Goal: Task Accomplishment & Management: Complete application form

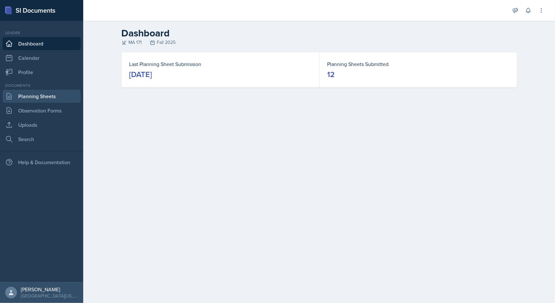
click at [61, 97] on link "Planning Sheets" at bounding box center [42, 96] width 78 height 13
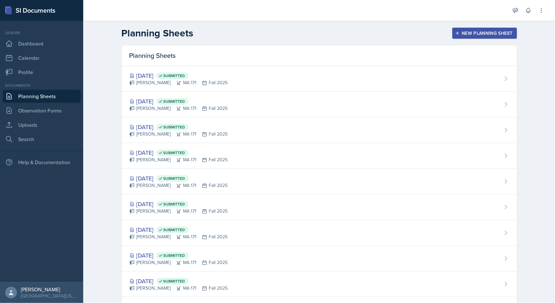
click at [474, 31] on div "New Planning Sheet" at bounding box center [484, 33] width 56 height 5
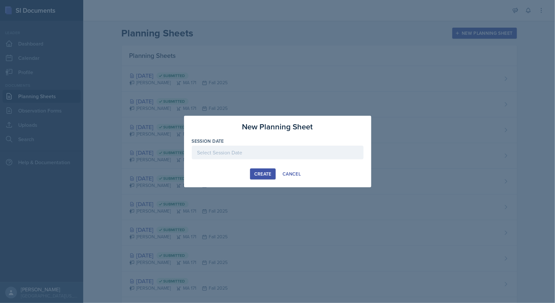
click at [288, 156] on div at bounding box center [278, 153] width 172 height 14
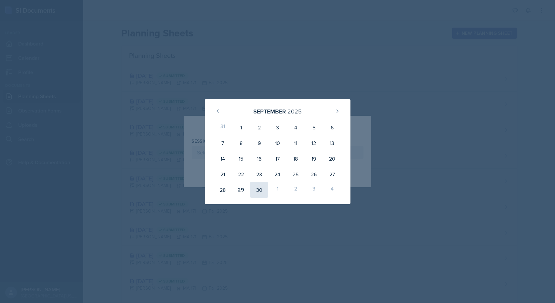
click at [255, 189] on div "30" at bounding box center [259, 190] width 18 height 16
type input "[DATE]"
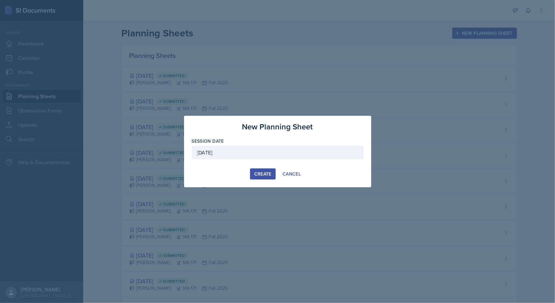
click at [265, 173] on div "Create" at bounding box center [262, 173] width 17 height 5
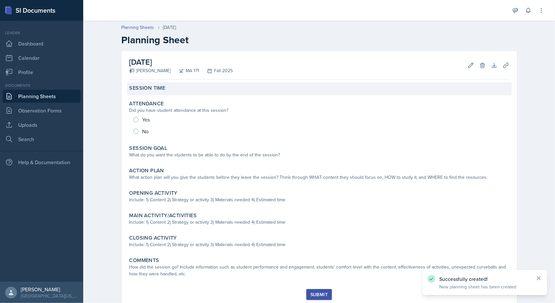
click at [160, 89] on label "Session Time" at bounding box center [147, 88] width 36 height 7
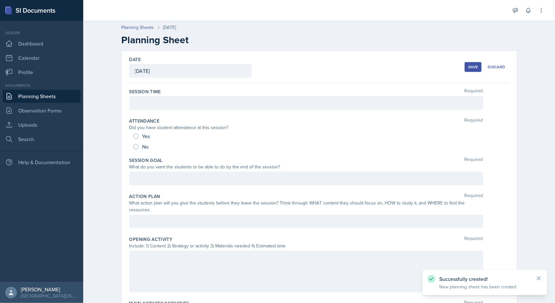
click at [177, 108] on div at bounding box center [306, 103] width 354 height 14
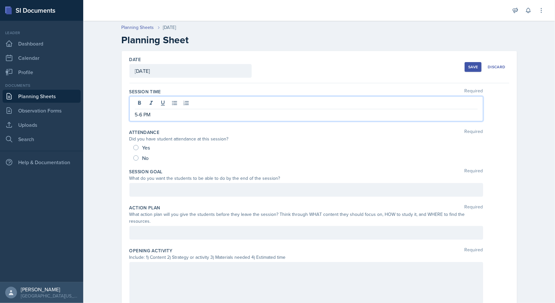
click at [163, 183] on div at bounding box center [306, 190] width 354 height 14
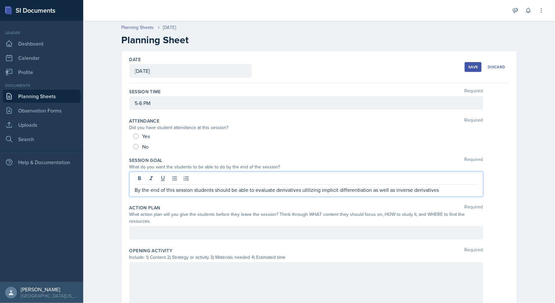
click at [447, 190] on p "By the end of this session students should be able to evaluate derivatives util…" at bounding box center [306, 190] width 343 height 8
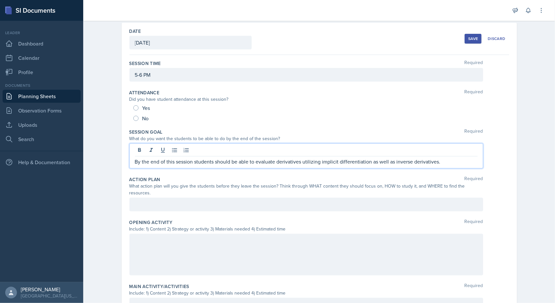
scroll to position [33, 0]
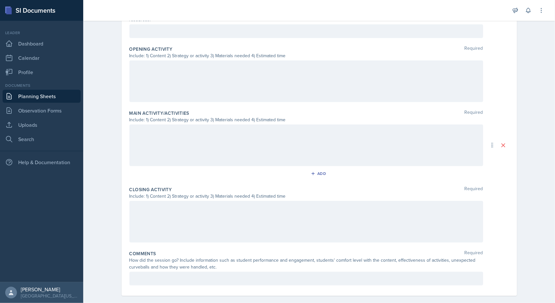
click at [211, 137] on div at bounding box center [306, 145] width 354 height 42
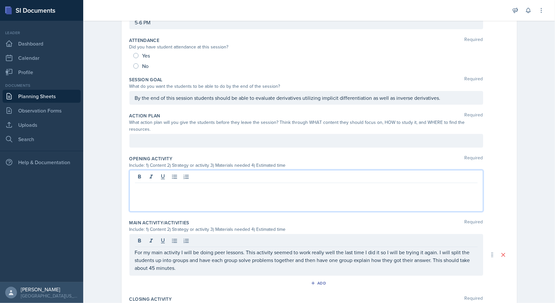
scroll to position [92, 0]
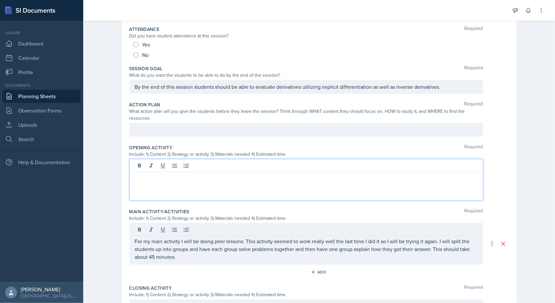
click at [190, 173] on p at bounding box center [306, 177] width 343 height 8
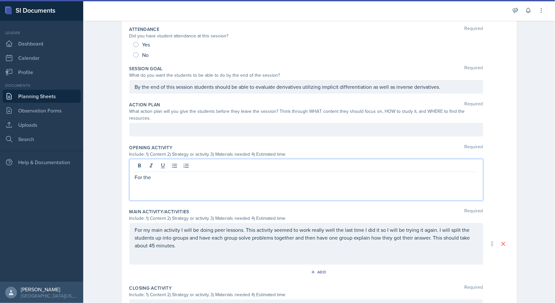
scroll to position [103, 0]
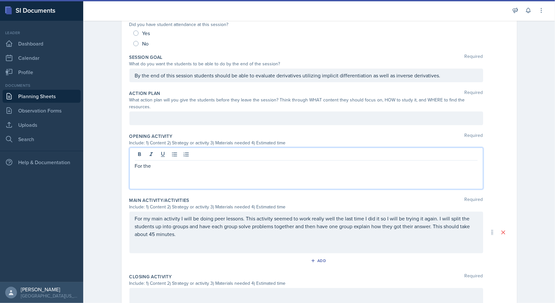
click at [268, 118] on p at bounding box center [306, 118] width 343 height 8
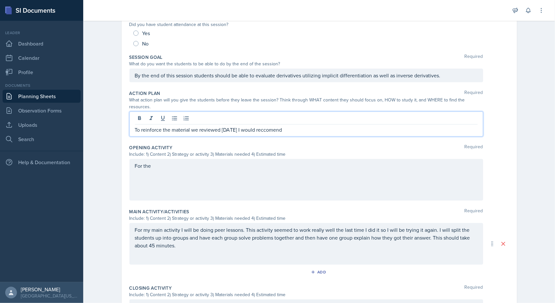
click at [262, 126] on p "To reinforce the material we reviewed [DATE] I would reccomend" at bounding box center [306, 130] width 343 height 8
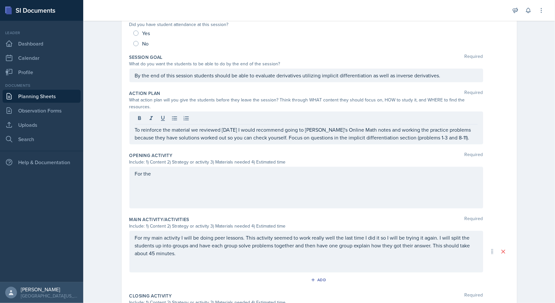
click at [258, 150] on div "Opening Activity Required Include: 1) Content 2) Strategy or activity 3) Materi…" at bounding box center [319, 182] width 380 height 64
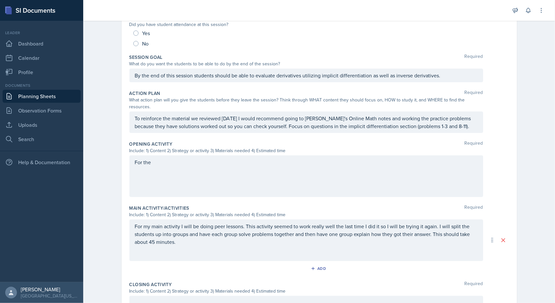
click at [188, 164] on div "For the" at bounding box center [306, 176] width 354 height 42
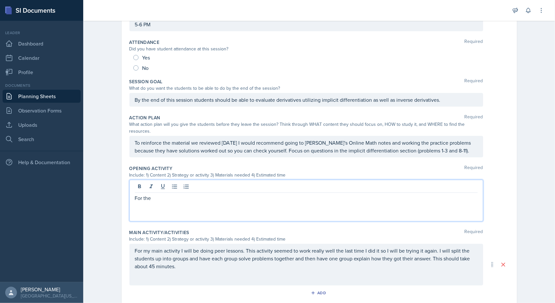
scroll to position [0, 0]
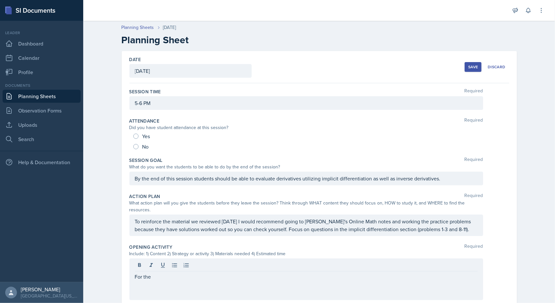
click at [468, 64] on div "Save" at bounding box center [473, 66] width 10 height 5
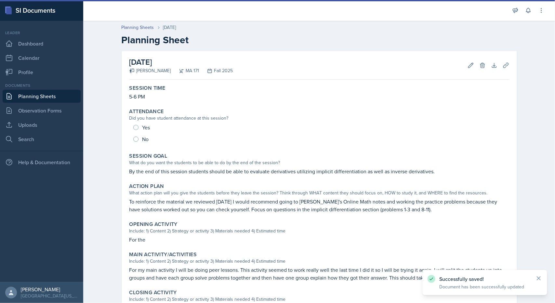
click at [13, 98] on link "Planning Sheets" at bounding box center [42, 96] width 78 height 13
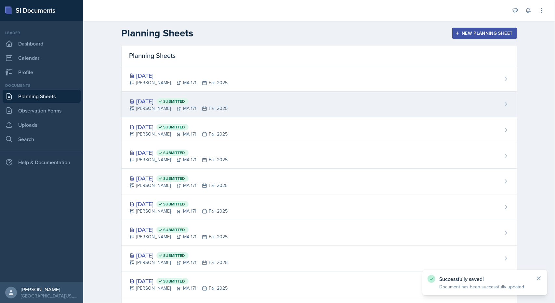
click at [162, 102] on div "[DATE] Submitted" at bounding box center [178, 101] width 98 height 9
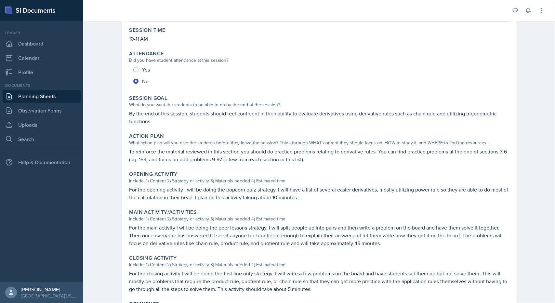
scroll to position [65, 0]
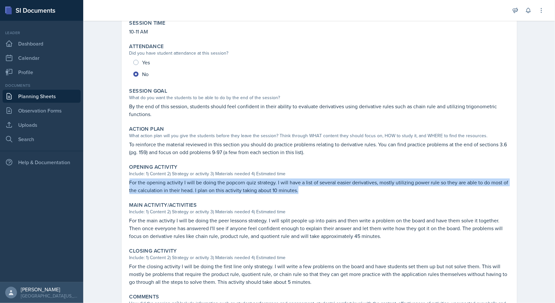
drag, startPoint x: 295, startPoint y: 190, endPoint x: 126, endPoint y: 184, distance: 169.2
click at [127, 184] on div "Opening Activity Include: 1) Content 2) Strategy or activity 3) Materials neede…" at bounding box center [319, 178] width 385 height 35
copy p "For the opening activity I will be doing the popcorn quiz strategy. I will have…"
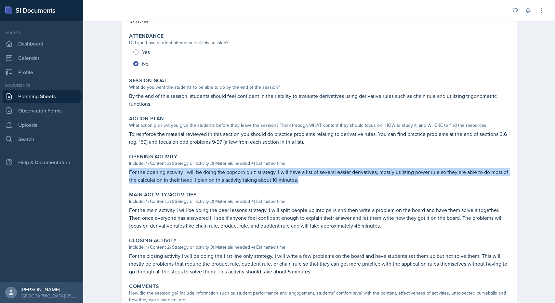
scroll to position [98, 0]
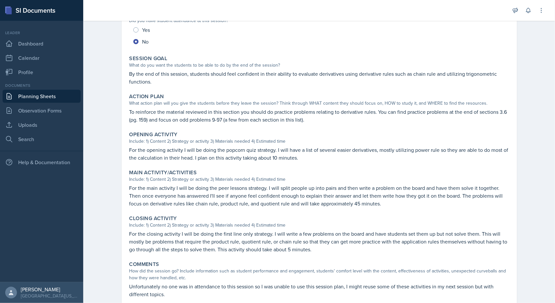
click at [202, 201] on p "For the main activity I will be doing the peer lessons strategy. I will split p…" at bounding box center [319, 195] width 380 height 23
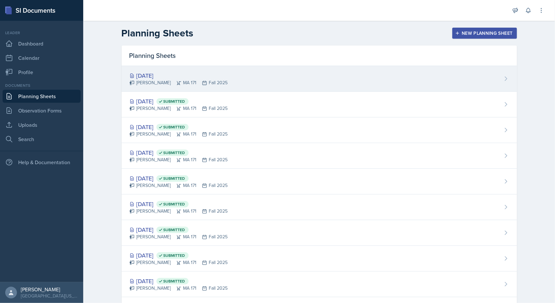
click at [151, 71] on div "[DATE] [PERSON_NAME] MA 171 Fall 2025" at bounding box center [319, 79] width 395 height 26
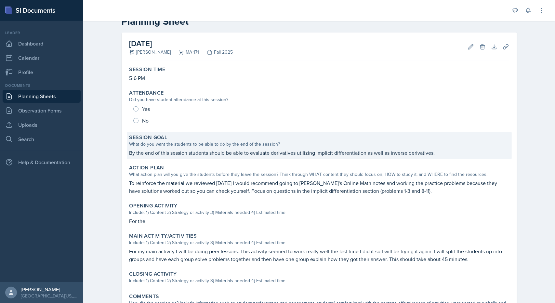
scroll to position [75, 0]
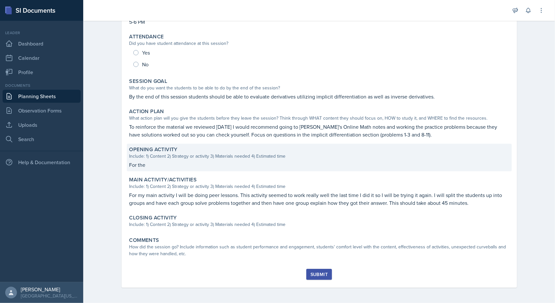
click at [165, 160] on div "Opening Activity Include: 1) Content 2) Strategy or activity 3) Materials neede…" at bounding box center [319, 158] width 385 height 28
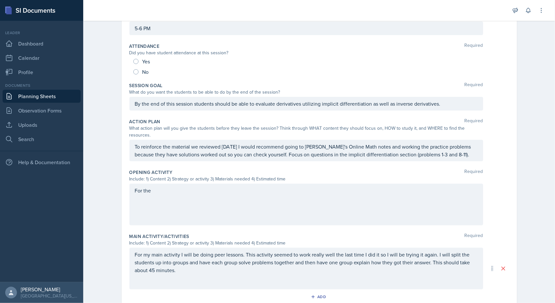
drag, startPoint x: 164, startPoint y: 188, endPoint x: 156, endPoint y: 173, distance: 16.6
click at [114, 188] on div "Date [DATE] [DATE] 31 1 2 3 4 5 6 7 8 9 10 11 12 13 14 15 16 17 18 19 20 21 22 …" at bounding box center [319, 205] width 416 height 458
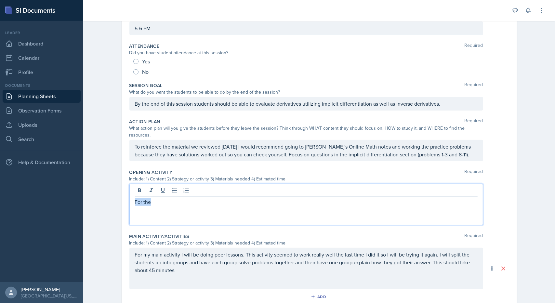
drag, startPoint x: 163, startPoint y: 180, endPoint x: 125, endPoint y: 183, distance: 38.4
click at [125, 183] on div "Date [DATE] [DATE] 31 1 2 3 4 5 6 7 8 9 10 11 12 13 14 15 16 17 18 19 20 21 22 …" at bounding box center [319, 197] width 395 height 443
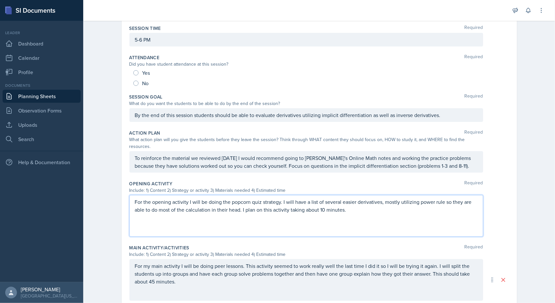
click at [122, 185] on div "Date [DATE] [DATE] 31 1 2 3 4 5 6 7 8 9 10 11 12 13 14 15 16 17 18 19 20 21 22 …" at bounding box center [319, 209] width 395 height 443
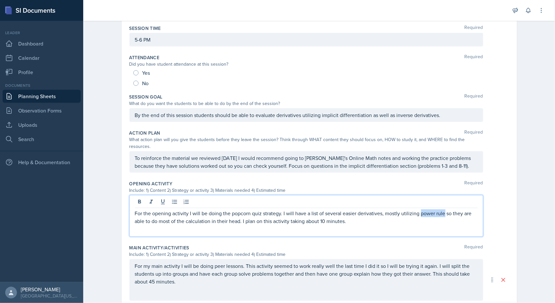
drag, startPoint x: 417, startPoint y: 194, endPoint x: 441, endPoint y: 206, distance: 26.9
click at [441, 209] on p "For the opening activity I will be doing the popcorn quiz strategy. I will have…" at bounding box center [306, 217] width 343 height 16
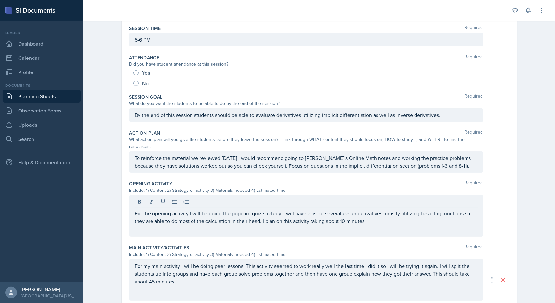
click at [434, 217] on div "For the opening activity I will be doing the popcorn quiz strategy. I will have…" at bounding box center [306, 216] width 354 height 42
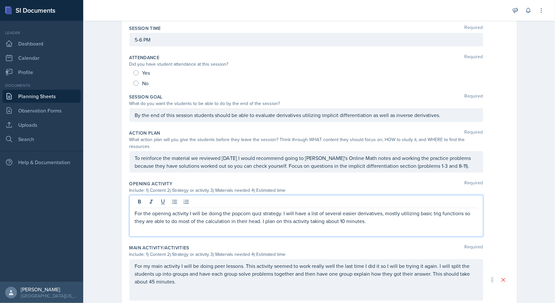
click at [424, 216] on p "For the opening activity I will be doing the popcorn quiz strategy. I will have…" at bounding box center [306, 217] width 343 height 16
click at [283, 180] on div "Opening Activity Required" at bounding box center [319, 183] width 380 height 7
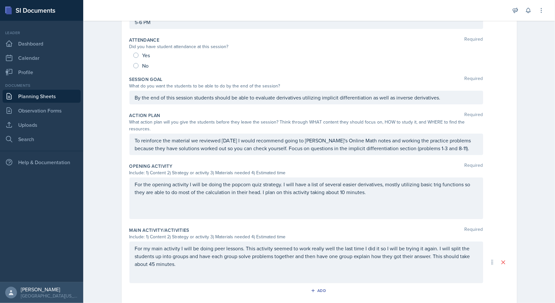
scroll to position [198, 0]
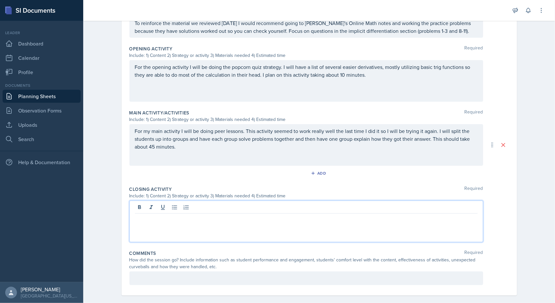
click at [224, 201] on div at bounding box center [306, 222] width 354 height 42
click at [341, 68] on p "For the opening activity I will be doing the popcorn quiz strategy. I will have…" at bounding box center [306, 71] width 343 height 16
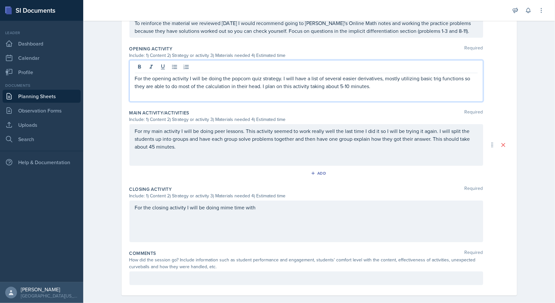
click at [290, 201] on div "For the closing activity I will be doing mime time with" at bounding box center [306, 222] width 354 height 42
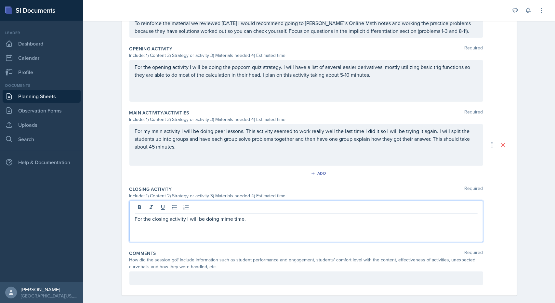
click at [282, 191] on div "Closing Activity Required Include: 1) Content 2) Strategy or activity 3) Materi…" at bounding box center [319, 215] width 380 height 64
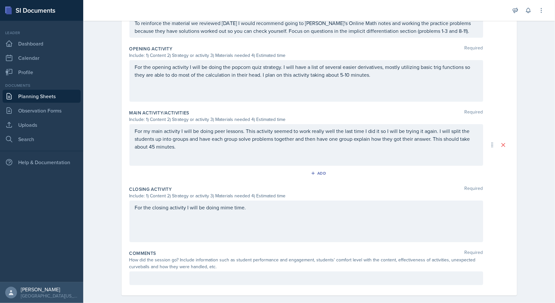
scroll to position [36, 0]
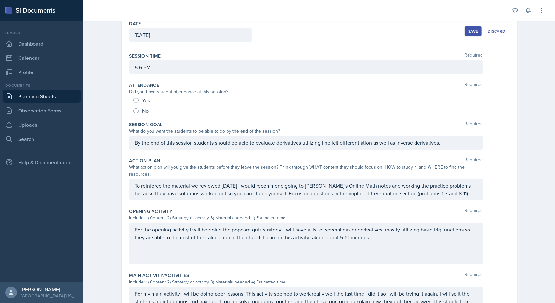
click at [471, 32] on div "Save" at bounding box center [473, 31] width 10 height 5
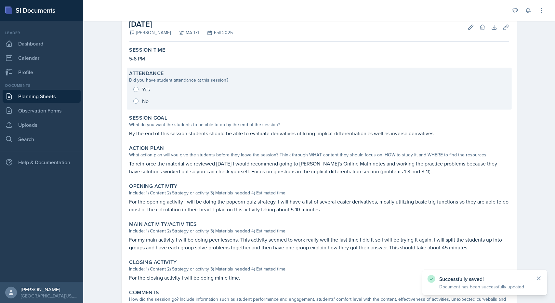
scroll to position [0, 0]
